Goal: Transaction & Acquisition: Purchase product/service

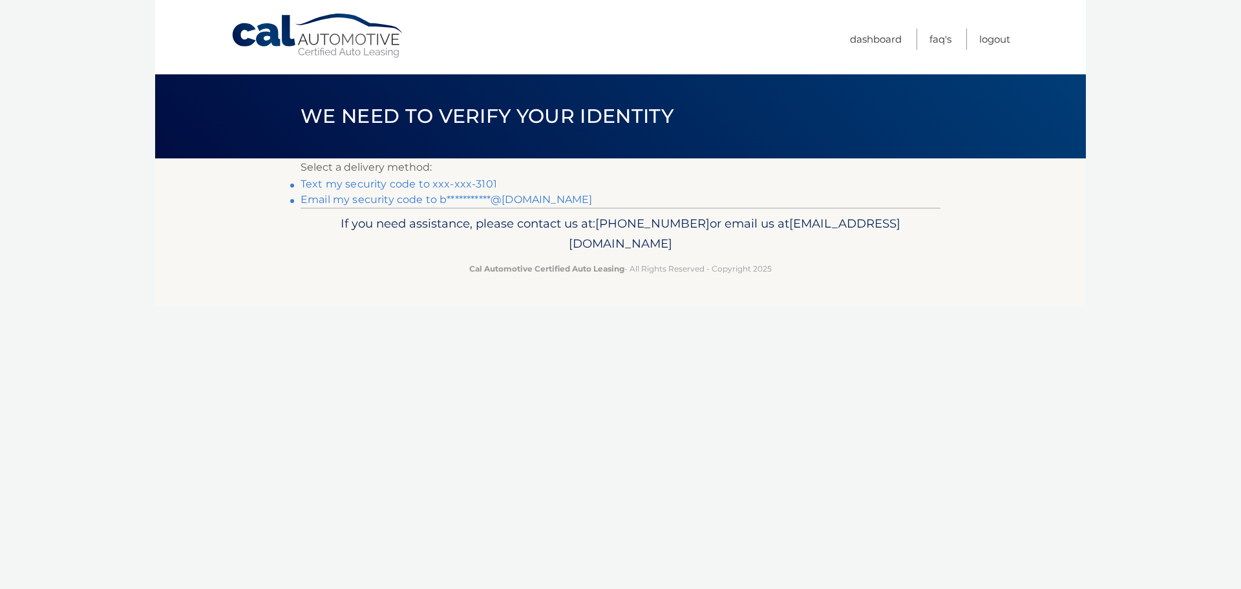
click at [370, 186] on link "Text my security code to xxx-xxx-3101" at bounding box center [399, 184] width 197 height 12
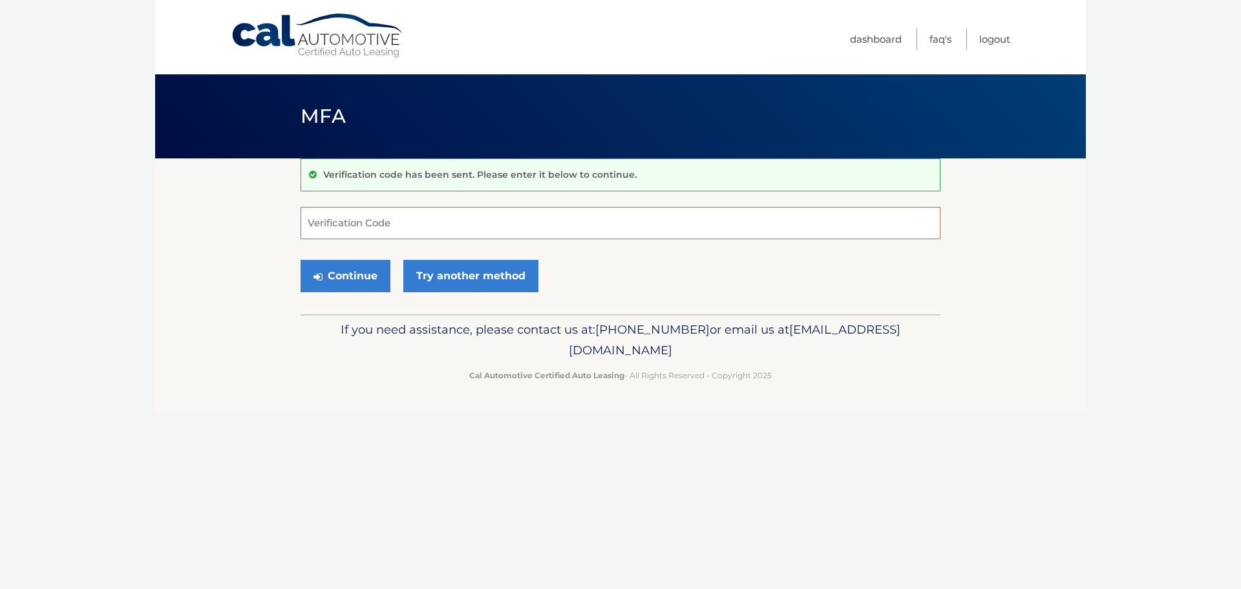
click at [368, 237] on input "Verification Code" at bounding box center [621, 223] width 640 height 32
click at [467, 218] on input "Verification Code" at bounding box center [621, 223] width 640 height 32
type input "794972"
drag, startPoint x: 354, startPoint y: 276, endPoint x: 346, endPoint y: 277, distance: 7.2
click at [352, 276] on button "Continue" at bounding box center [346, 276] width 90 height 32
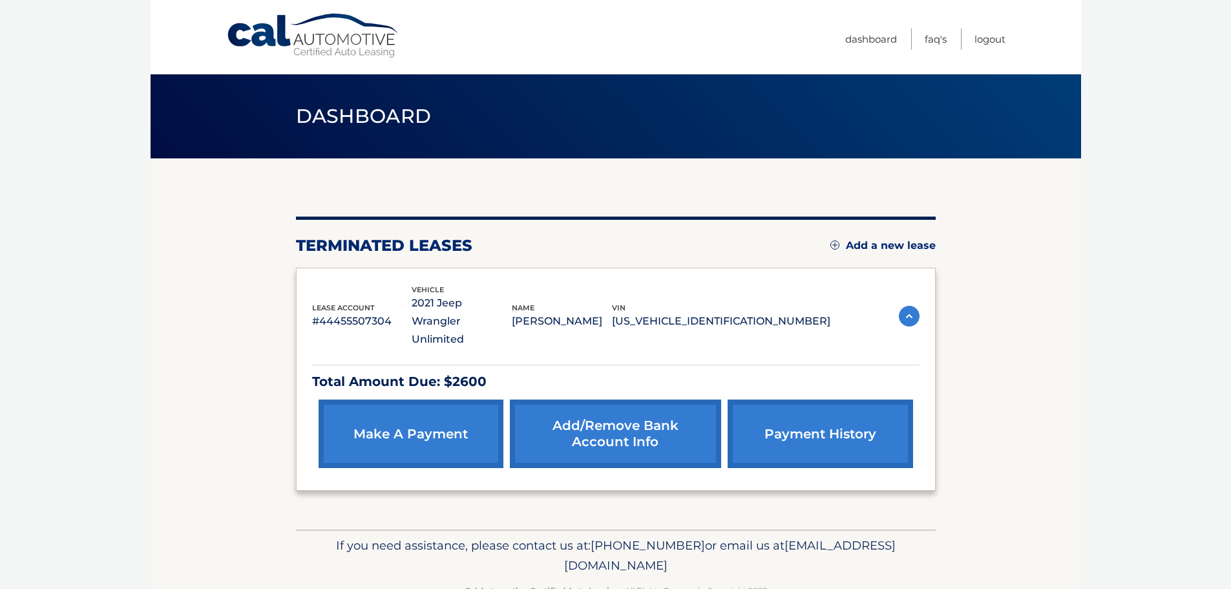
click at [427, 402] on link "make a payment" at bounding box center [411, 433] width 185 height 69
click at [411, 415] on link "make a payment" at bounding box center [411, 433] width 185 height 69
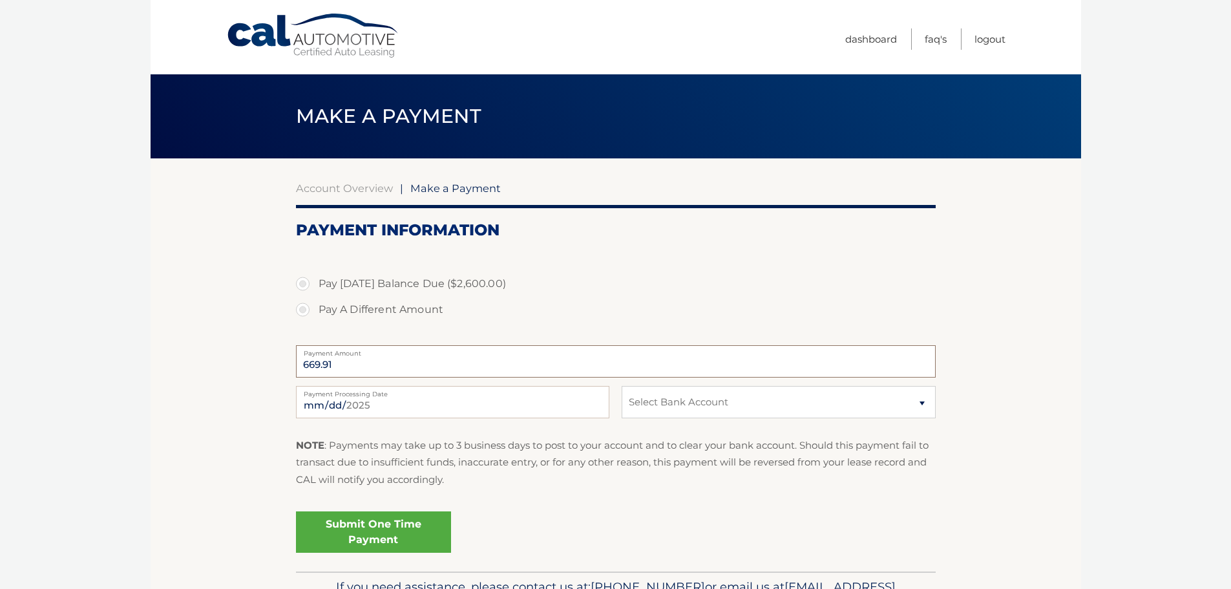
click at [346, 365] on input "669.91" at bounding box center [616, 361] width 640 height 32
click at [303, 313] on label "Pay A Different Amount" at bounding box center [616, 310] width 640 height 26
click at [303, 313] on input "Pay A Different Amount" at bounding box center [307, 307] width 13 height 21
radio input "true"
click at [345, 370] on input "Payment Amount" at bounding box center [616, 361] width 640 height 32
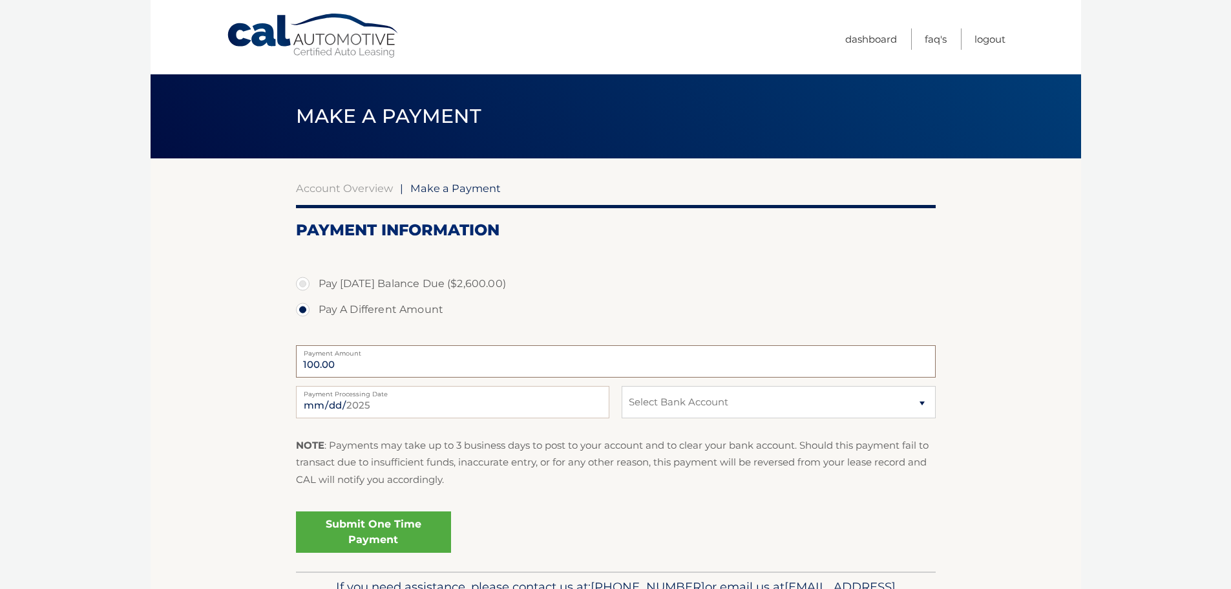
type input "100.00"
click at [652, 395] on select "Select Bank Account Checking CITIZENS BANK, NATIONAL ASSOCIATION *****5901 bcb …" at bounding box center [779, 402] width 314 height 32
select select "MzIwYWZmZWMtYmM5YS00YmIxLWFjOGItNWRkNDMxMzhhN2Y4"
click at [622, 386] on select "Select Bank Account Checking CITIZENS BANK, NATIONAL ASSOCIATION *****5901 bcb …" at bounding box center [779, 402] width 314 height 32
click at [595, 500] on fieldset "Pay Today's Balance Due ($2,600.00) Pay A Different Amount 100.00 Payment Amoun…" at bounding box center [616, 409] width 640 height 323
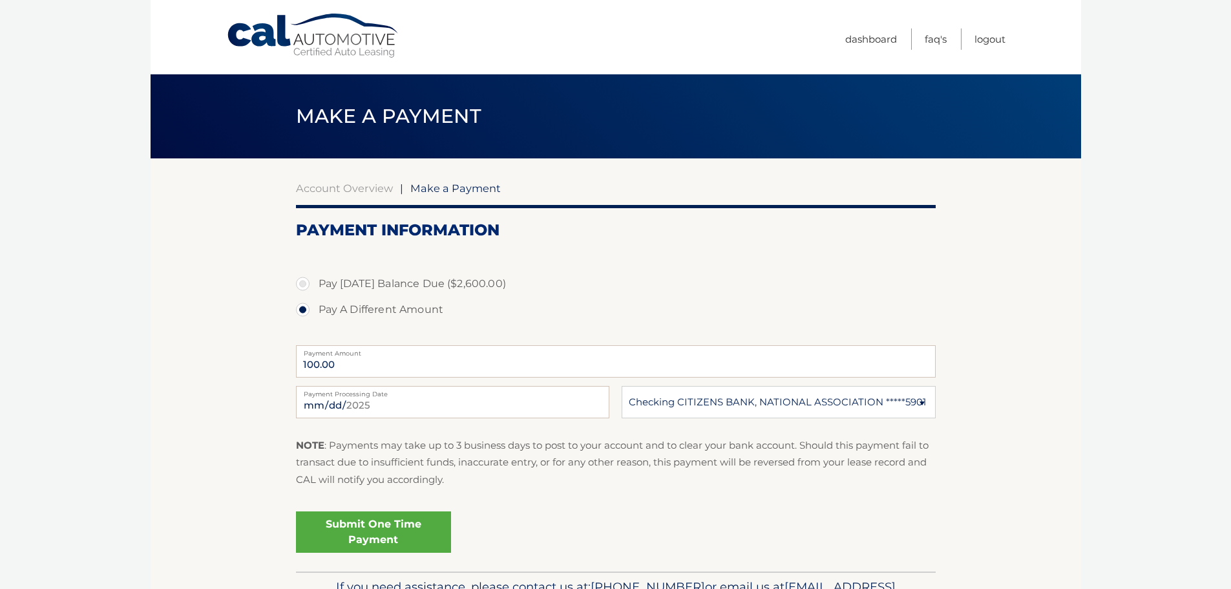
click at [379, 522] on link "Submit One Time Payment" at bounding box center [373, 531] width 155 height 41
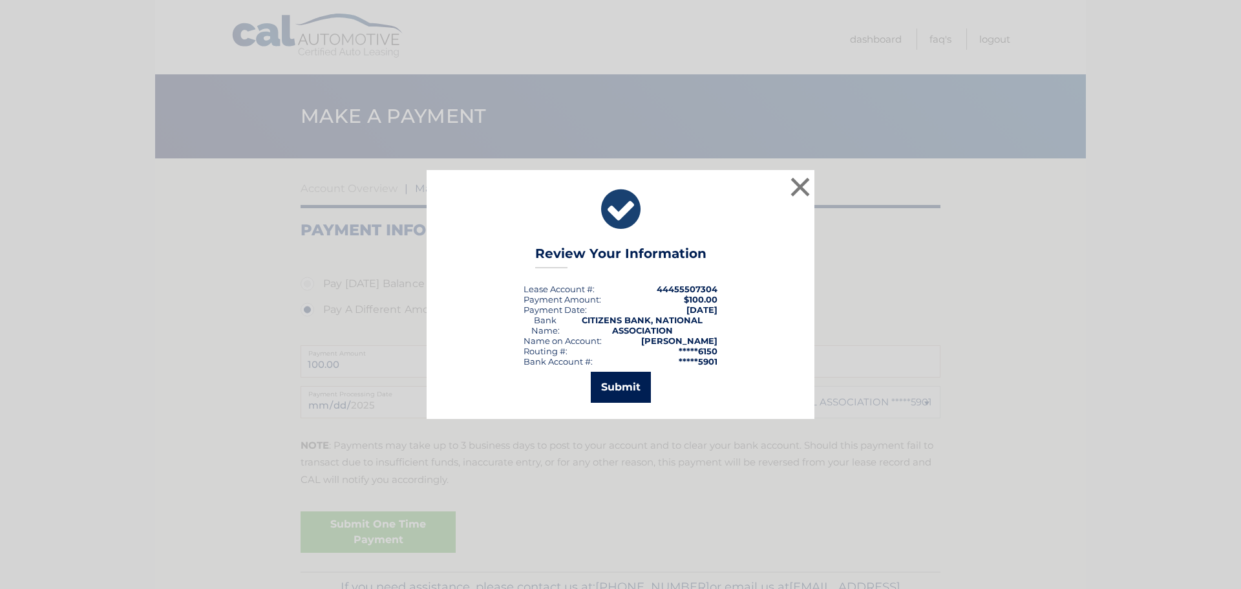
click at [629, 387] on button "Submit" at bounding box center [621, 387] width 60 height 31
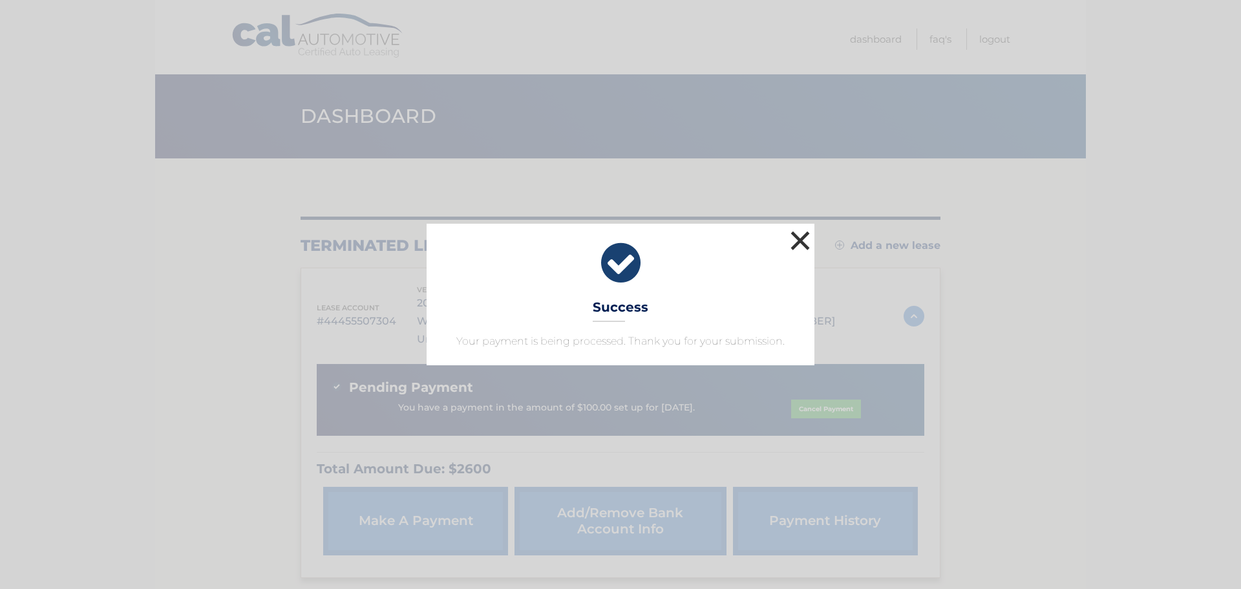
click at [811, 243] on button "×" at bounding box center [800, 241] width 26 height 26
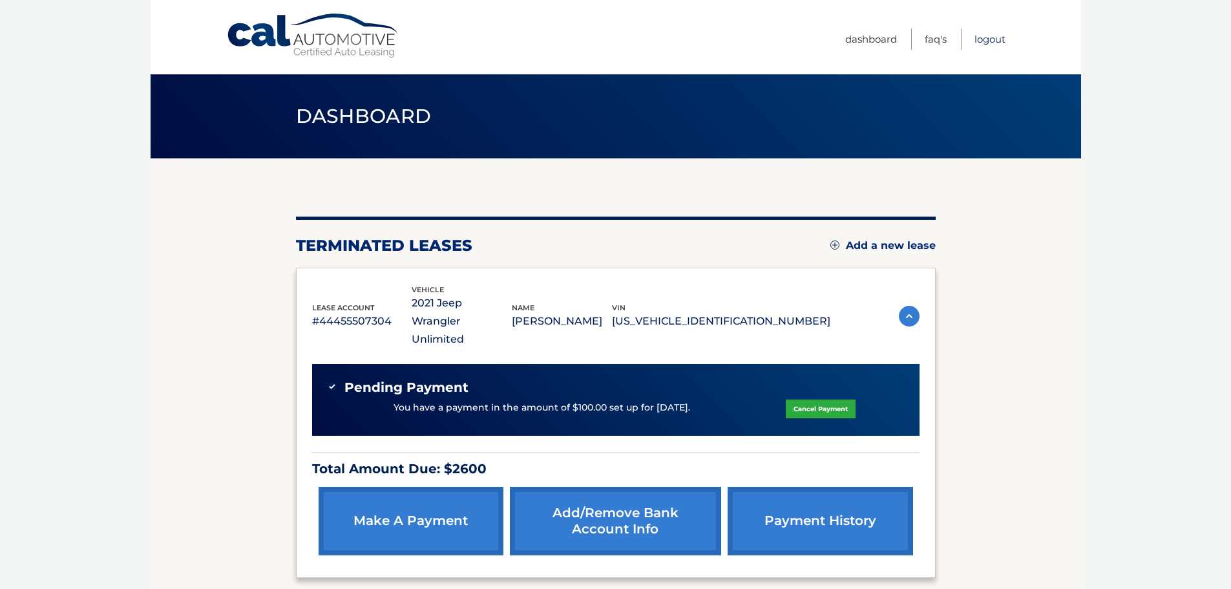
click at [996, 39] on link "Logout" at bounding box center [990, 38] width 31 height 21
